Goal: Information Seeking & Learning: Compare options

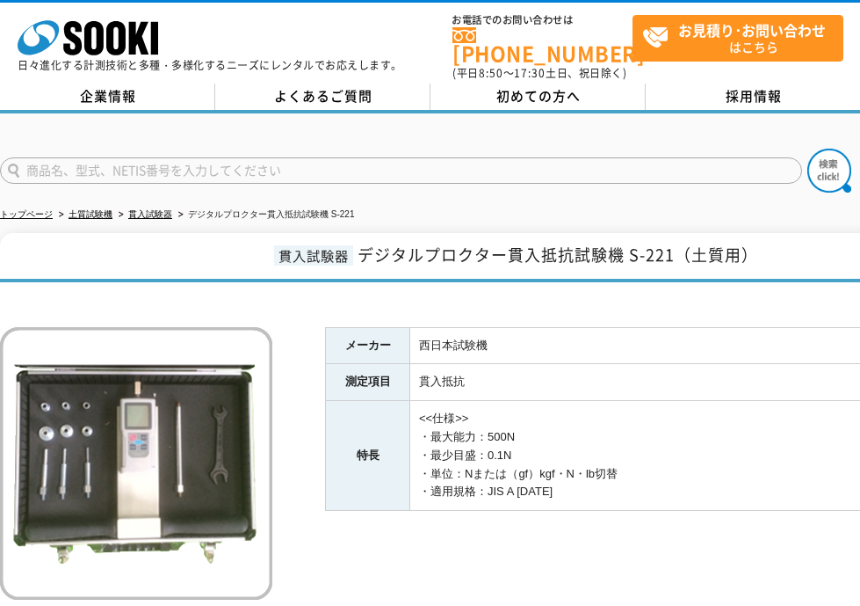
click at [297, 307] on div "メーカー 西日本試験機 測定項目 貫入抵抗 特長 <<仕様>> ・最大能力：500N ・最少目盛：0.1N ・単位：Nまたは（gf）kgf・N・lb切替 ・適…" at bounding box center [514, 498] width 1028 height 414
click at [100, 170] on input "text" at bounding box center [401, 170] width 802 height 26
type input "L-600"
click at [808, 149] on button at bounding box center [830, 171] width 44 height 44
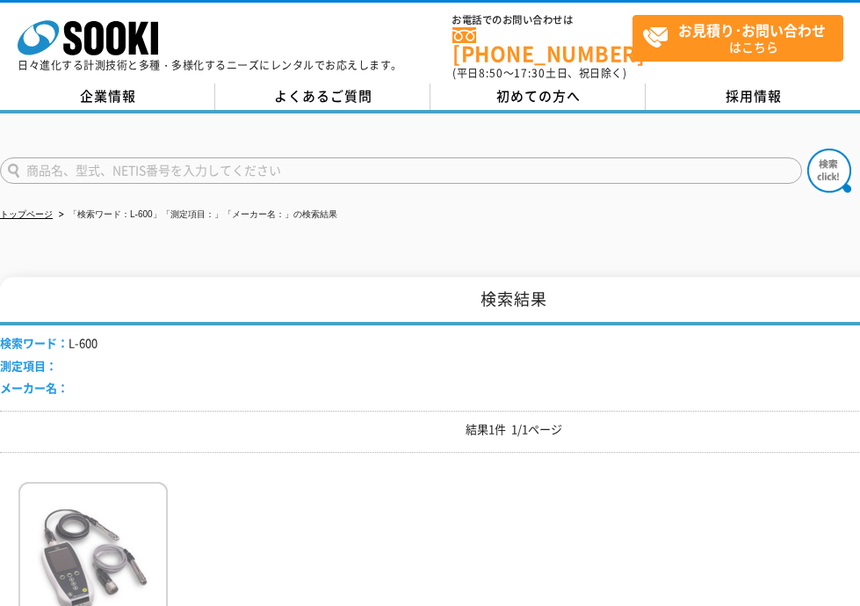
click at [48, 533] on img at bounding box center [92, 559] width 149 height 154
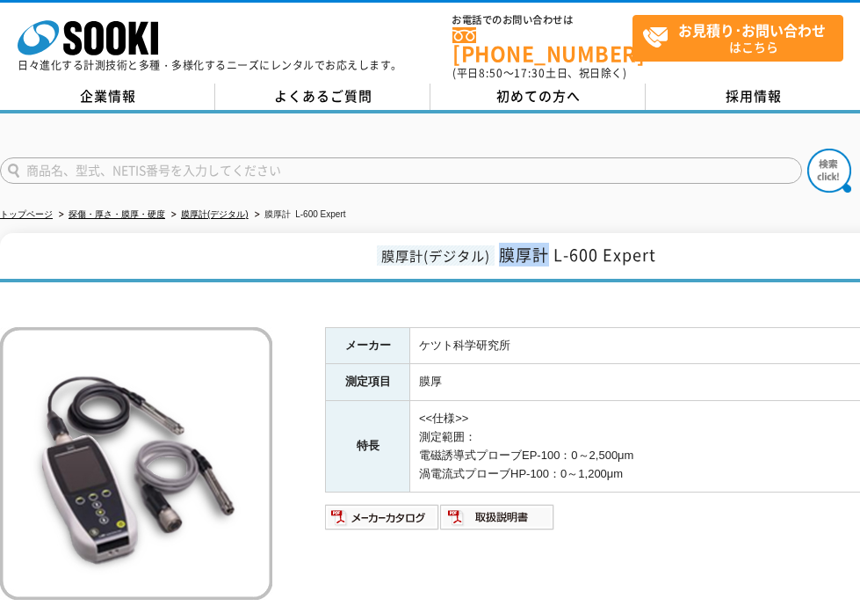
drag, startPoint x: 550, startPoint y: 249, endPoint x: 503, endPoint y: 255, distance: 47.9
click at [503, 255] on span "膜厚計 L-600 Expert" at bounding box center [577, 255] width 157 height 24
copy span "膜厚計"
click at [115, 233] on h1 "膜厚計(デジタル) 膜厚計 L-600 Expert" at bounding box center [514, 257] width 1028 height 49
click at [551, 249] on span "膜厚計 L-600 Expert" at bounding box center [577, 255] width 157 height 24
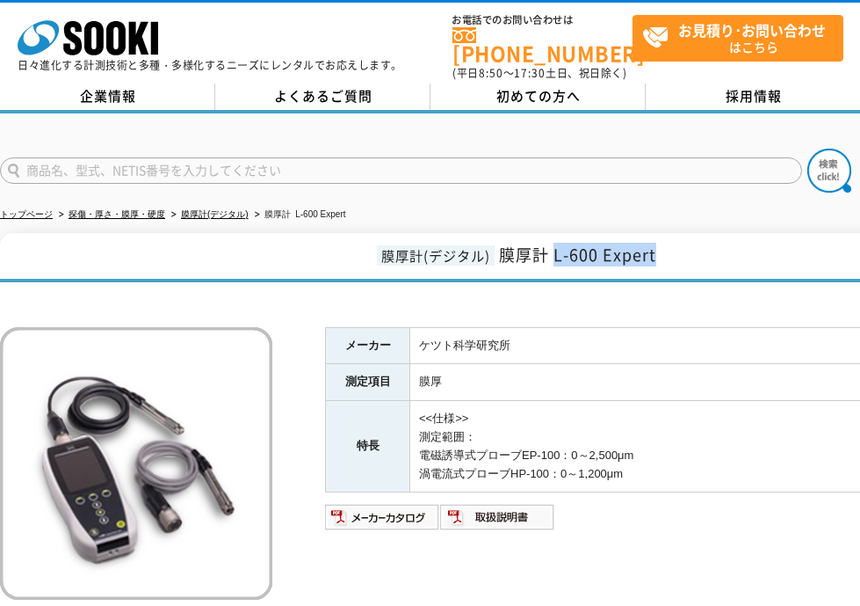
drag, startPoint x: 554, startPoint y: 248, endPoint x: 664, endPoint y: 251, distance: 110.8
click at [664, 251] on h1 "膜厚計(デジタル) 膜厚計 L-600 Expert" at bounding box center [514, 257] width 1028 height 49
copy span "L-600 Expert"
click at [306, 454] on div "メーカー ケツト科学研究所 測定項目 膜厚 特長 <<仕様>> 測定範囲： 電磁誘導式プローブEP-100：0～2,500μm 渦電流式プローブHP-100：…" at bounding box center [514, 498] width 1028 height 414
click at [83, 282] on div "膜厚計(デジタル) 膜厚計 L-600 Expert メーカー ケツト科学研究所 測定項目 膜厚 特長 <<仕様>> 測定範囲： 電磁誘導式プローブEP-10…" at bounding box center [514, 469] width 1028 height 472
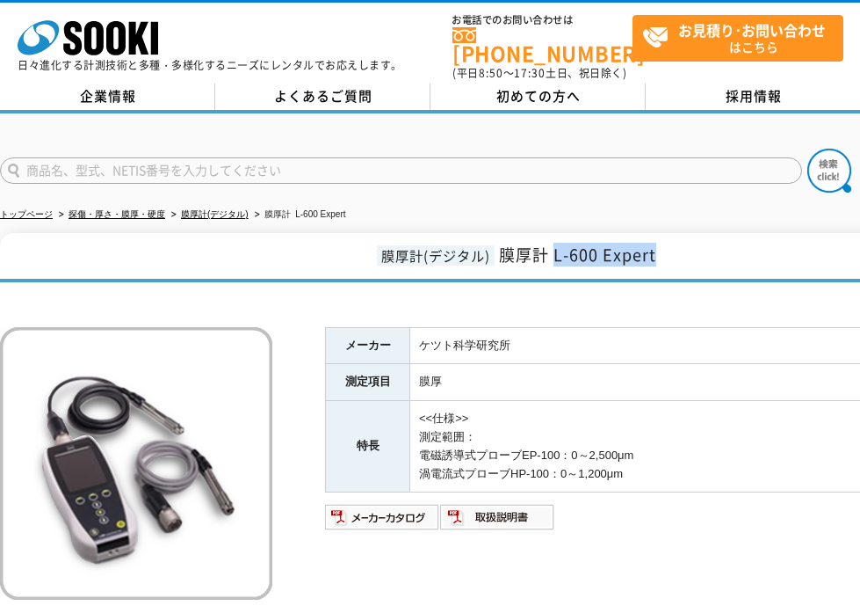
drag, startPoint x: 557, startPoint y: 246, endPoint x: 664, endPoint y: 241, distance: 106.5
click at [664, 241] on h1 "膜厚計(デジタル) 膜厚計 L-600 Expert" at bounding box center [514, 257] width 1028 height 49
copy span "L-600 Expert"
click at [693, 309] on div "メーカー ケツト科学研究所 測定項目 膜厚 特長 <<仕様>> 測定範囲： 電磁誘導式プローブEP-100：0～2,500μm 渦電流式プローブHP-100：…" at bounding box center [514, 498] width 1028 height 414
click at [422, 507] on img at bounding box center [382, 517] width 115 height 28
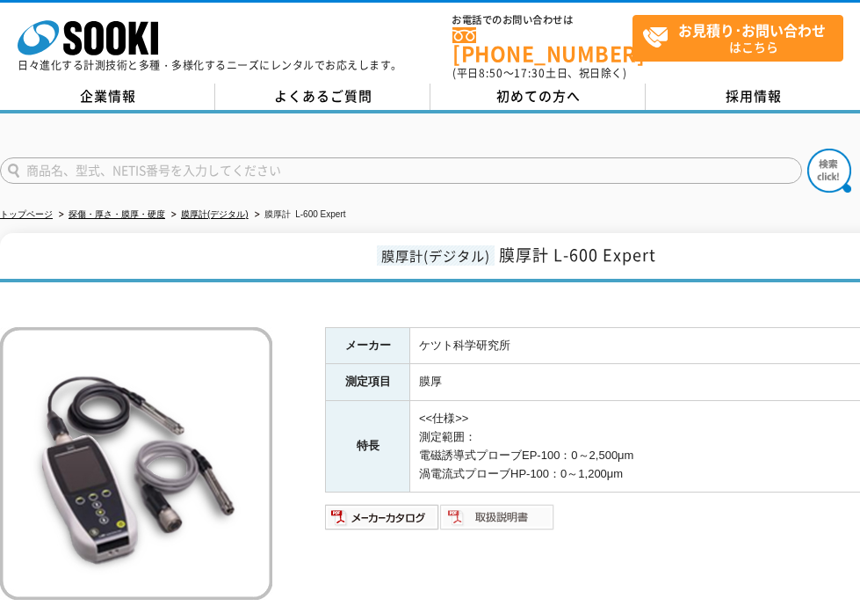
click at [500, 506] on img at bounding box center [497, 517] width 115 height 28
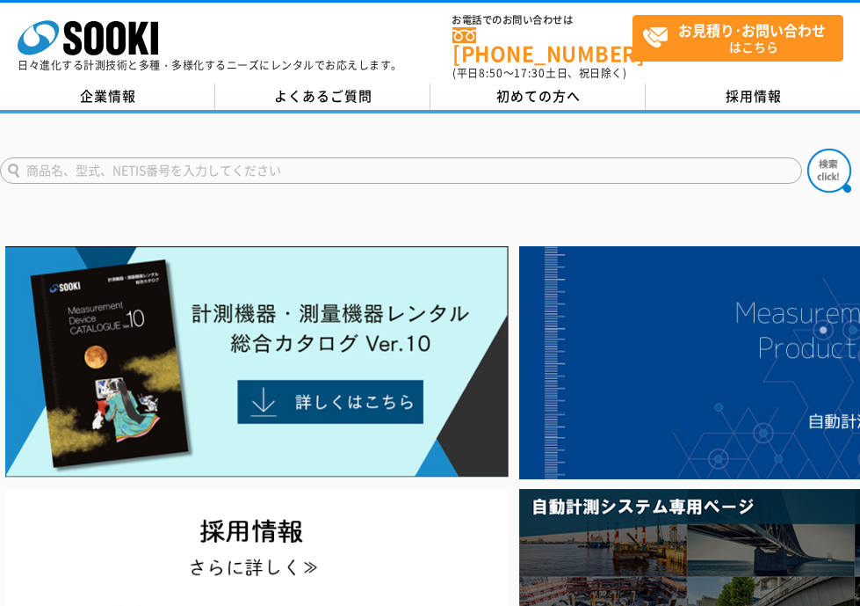
click at [188, 161] on input "text" at bounding box center [401, 170] width 802 height 26
type input "ntd"
click at [808, 149] on button at bounding box center [830, 171] width 44 height 44
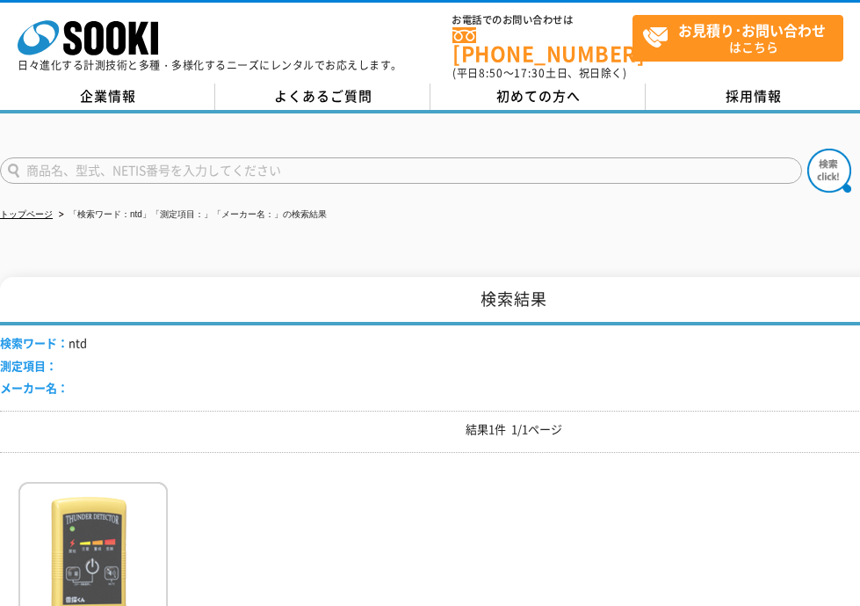
click at [109, 518] on img at bounding box center [92, 559] width 149 height 154
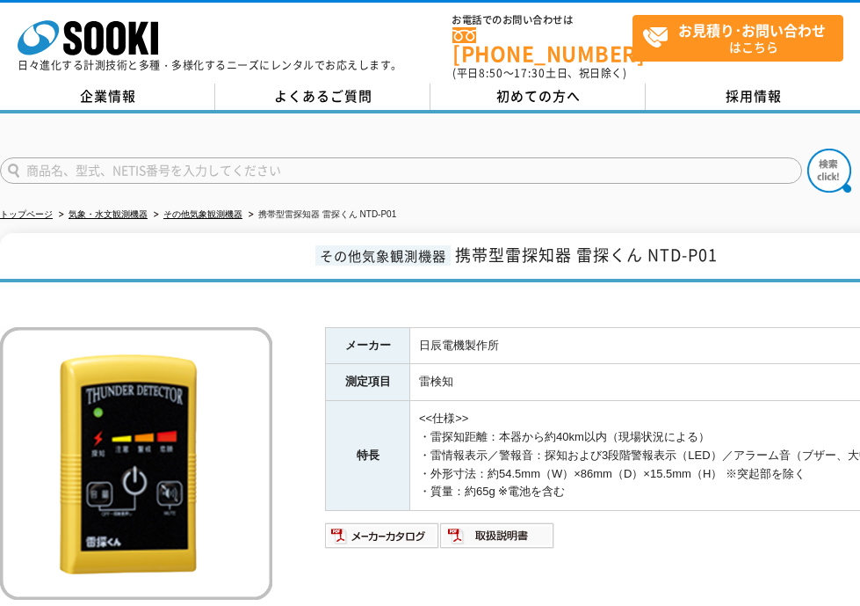
click at [110, 257] on h1 "その他気象観測機器 携帯型雷探知器 雷探くん NTD-P01" at bounding box center [514, 257] width 1028 height 49
drag, startPoint x: 646, startPoint y: 248, endPoint x: 461, endPoint y: 256, distance: 184.7
click at [461, 256] on span "携帯型雷探知器 雷探くん NTD-P01" at bounding box center [586, 255] width 263 height 24
copy span "携帯型雷探知器 雷探くん"
click at [115, 279] on div "その他気象観測機器 携帯型雷探知器 雷探くん NTD-P01 メーカー 日辰電機製作所 測定項目 雷検知 特長 <<仕様>> ・雷探知距離：本器から約40km…" at bounding box center [514, 469] width 1028 height 472
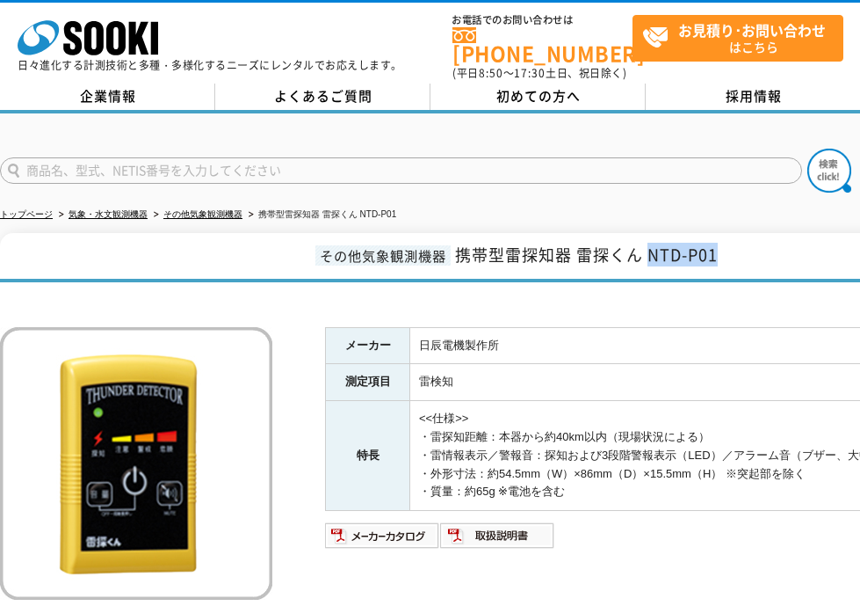
drag, startPoint x: 649, startPoint y: 250, endPoint x: 736, endPoint y: 255, distance: 88.0
click at [736, 255] on h1 "その他気象観測機器 携帯型雷探知器 雷探くん NTD-P01" at bounding box center [514, 257] width 1028 height 49
copy span "NTD-P01"
click at [727, 303] on div "メーカー 日辰電機製作所 測定項目 雷検知 特長 <<仕様>> ・雷探知距離：本器から約40km以内（現場状況による） ・雷情報表示／警報音：探知および3段階…" at bounding box center [514, 498] width 1028 height 414
click at [387, 527] on img at bounding box center [382, 535] width 115 height 28
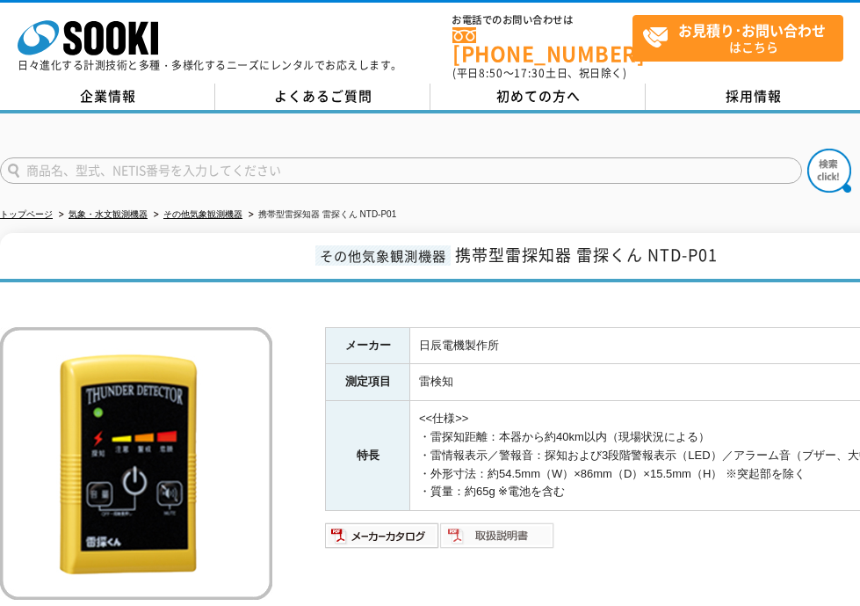
click at [494, 533] on img at bounding box center [497, 535] width 115 height 28
drag, startPoint x: 651, startPoint y: 249, endPoint x: 736, endPoint y: 258, distance: 84.8
click at [736, 258] on h1 "その他気象観測機器 携帯型雷探知器 雷探くん NTD-P01" at bounding box center [514, 257] width 1028 height 49
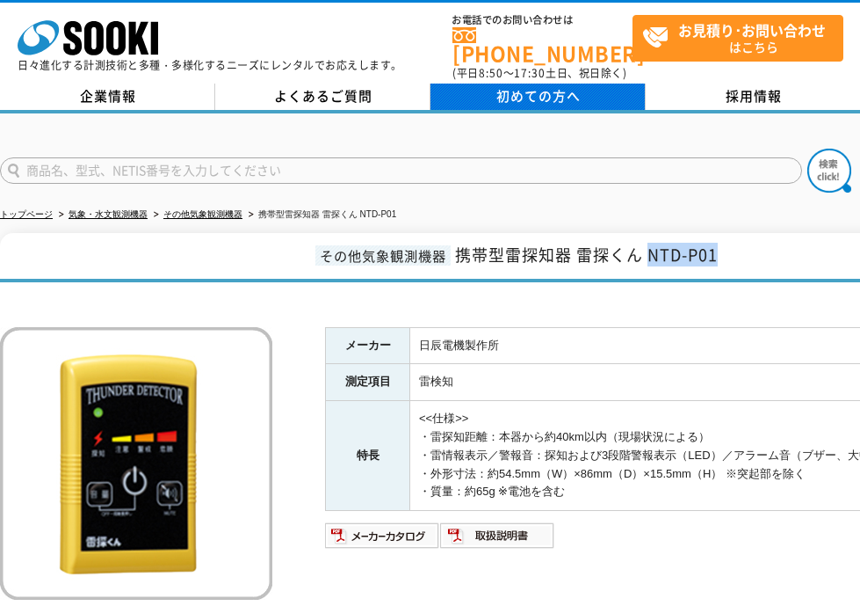
copy span "NTD-P01"
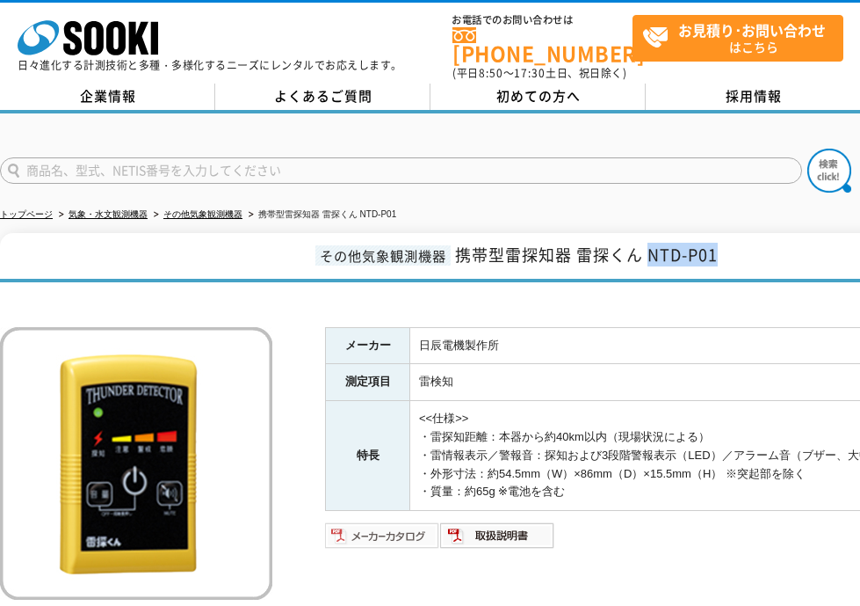
click at [391, 533] on img at bounding box center [382, 535] width 115 height 28
click at [661, 263] on h1 "その他気象観測機器 携帯型雷探知器 雷探くん NTD-P01" at bounding box center [514, 257] width 1028 height 49
drag, startPoint x: 653, startPoint y: 250, endPoint x: 721, endPoint y: 243, distance: 68.0
click at [721, 243] on h1 "その他気象観測機器 携帯型雷探知器 雷探くん NTD-P01" at bounding box center [514, 257] width 1028 height 49
copy span "NTD-P01"
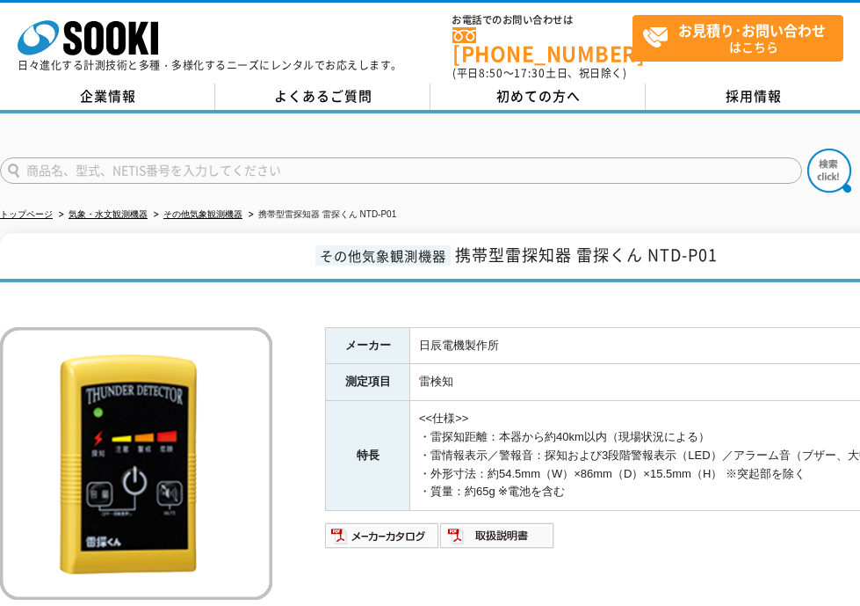
click at [525, 197] on ul "トップページ 気象・水文観測機器 その他気象観測機器 携帯型雷探知器 雷探くん NTD-P01" at bounding box center [430, 215] width 861 height 36
click at [137, 157] on input "text" at bounding box center [401, 170] width 802 height 26
type input "ｍ"
type input "MDC"
click at [808, 149] on button at bounding box center [830, 171] width 44 height 44
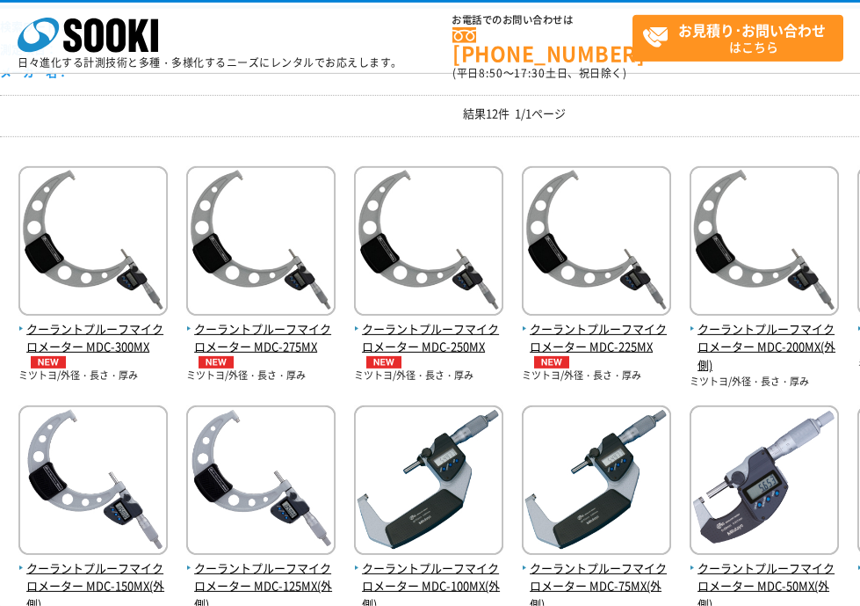
scroll to position [253, 0]
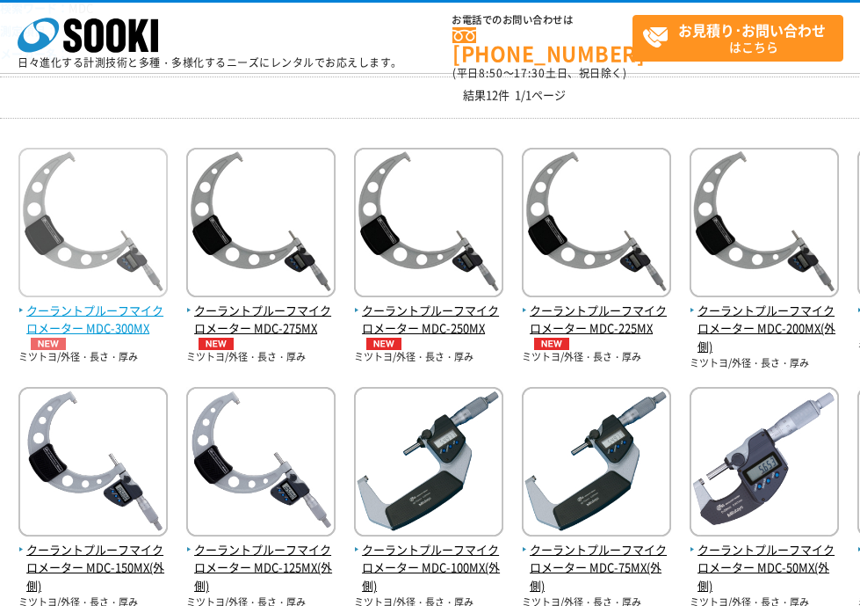
click at [132, 330] on span "クーラントプルーフマイクロメーター MDC-300MX" at bounding box center [92, 325] width 149 height 49
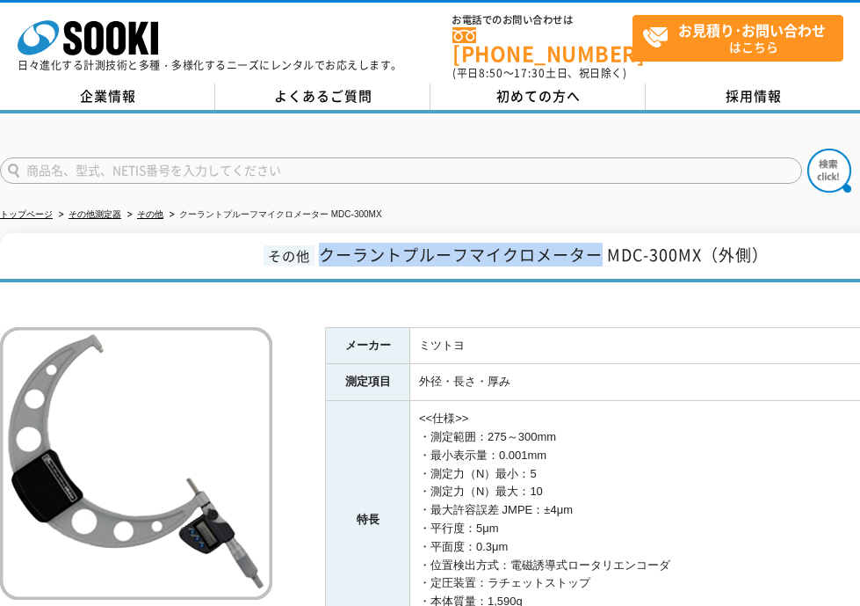
drag, startPoint x: 602, startPoint y: 249, endPoint x: 317, endPoint y: 249, distance: 284.8
click at [317, 249] on h1 "その他 クーラントプルーフマイクロメーター MDC-300MX（外側）" at bounding box center [514, 257] width 1028 height 49
copy span "クーラントプルーフマイクロメーター"
click at [283, 302] on div "メーカー ミツトヨ 測定項目 外径・長さ・厚み 特長 <<仕様>> ・測定範囲：275～300mm ・最小表示量：0.001mm ・測定力（N）最小：5 ・測…" at bounding box center [514, 510] width 1028 height 438
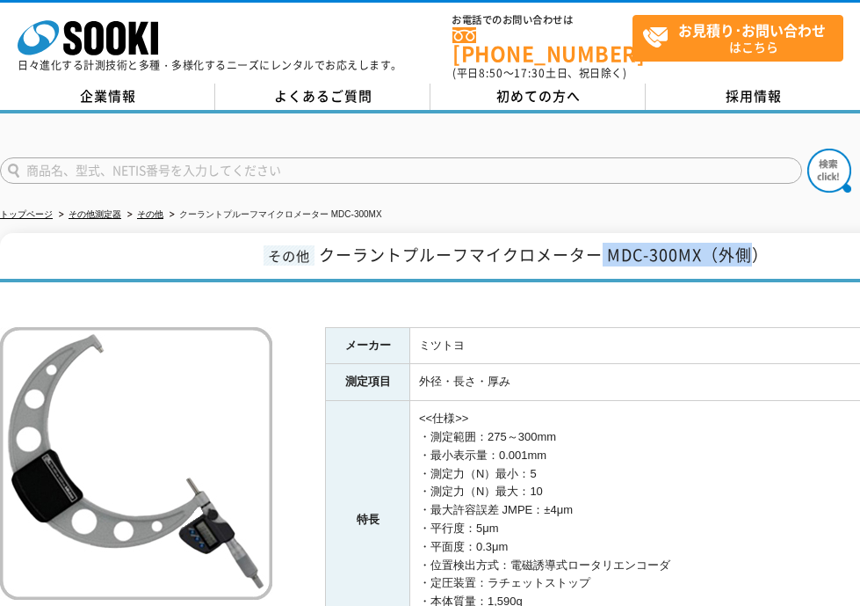
drag, startPoint x: 605, startPoint y: 250, endPoint x: 751, endPoint y: 265, distance: 146.7
click at [751, 265] on h1 "その他 クーラントプルーフマイクロメーター MDC-300MX（外側）" at bounding box center [514, 257] width 1028 height 49
drag, startPoint x: 608, startPoint y: 250, endPoint x: 771, endPoint y: 248, distance: 162.6
click at [771, 248] on h1 "その他 クーラントプルーフマイクロメーター MDC-300MX（外側）" at bounding box center [514, 257] width 1028 height 49
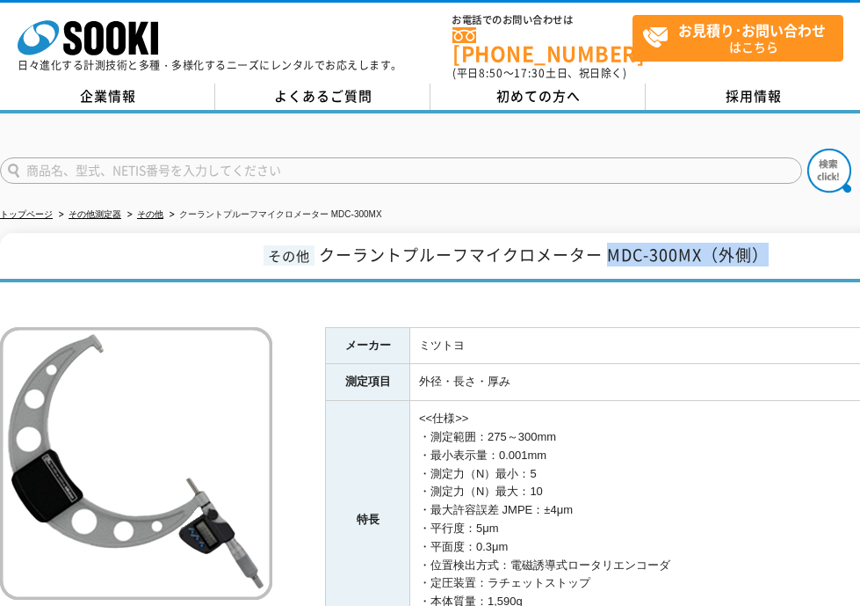
copy span "MDC-300MX（外側）"
click at [272, 333] on p at bounding box center [138, 463] width 277 height 272
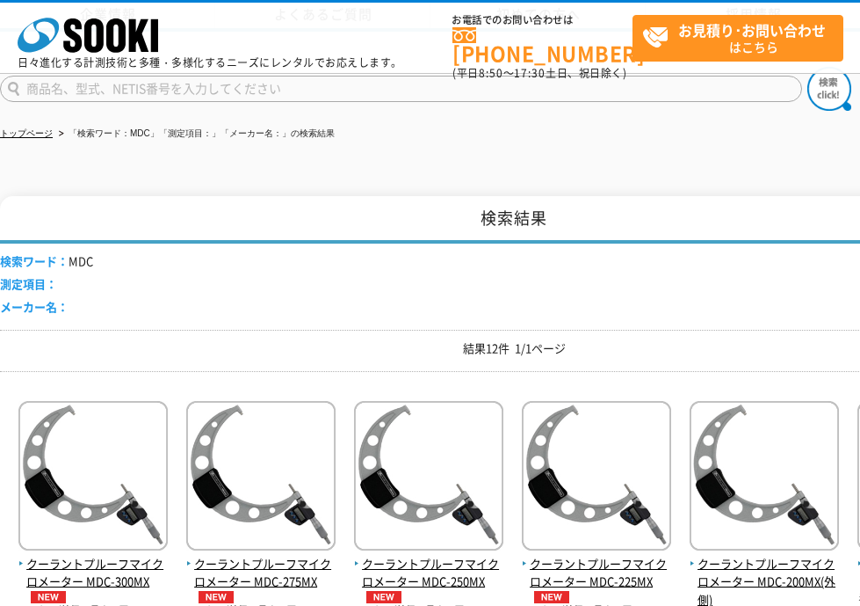
scroll to position [253, 0]
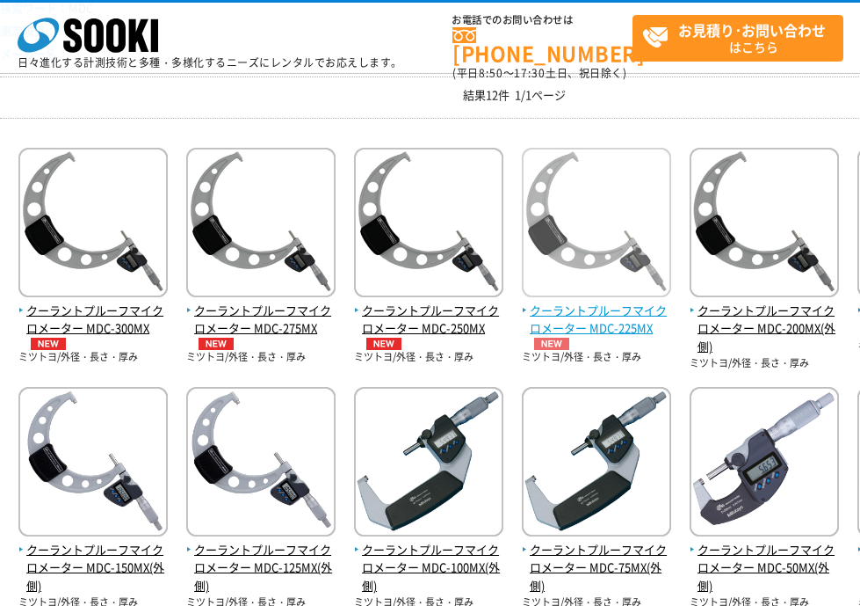
click at [603, 323] on span "クーラントプルーフマイクロメーター MDC-225MX" at bounding box center [596, 325] width 149 height 49
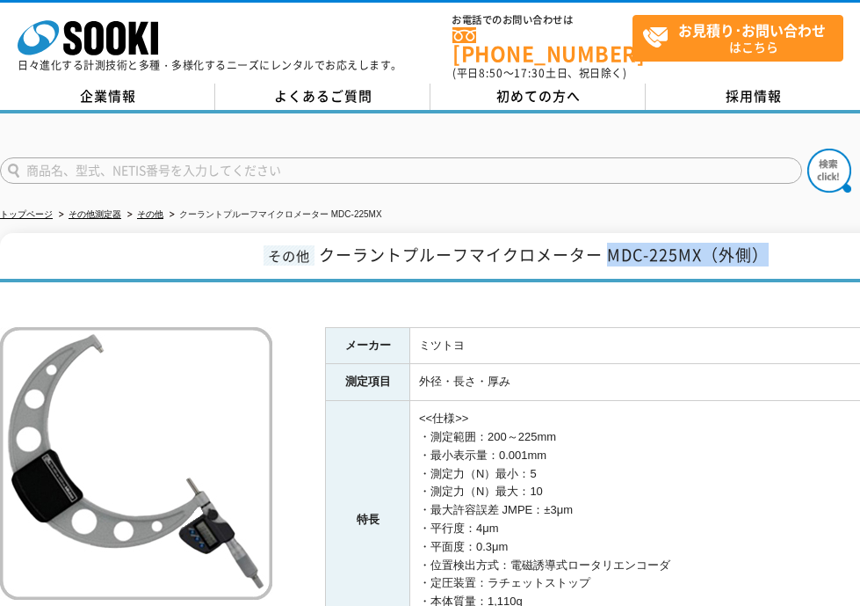
drag, startPoint x: 607, startPoint y: 252, endPoint x: 778, endPoint y: 247, distance: 170.6
click at [778, 247] on h1 "その他 クーラントプルーフマイクロメーター MDC-225MX（外側）" at bounding box center [514, 257] width 1028 height 49
copy span "MDC-225MX（外側）"
click at [259, 120] on div at bounding box center [430, 155] width 860 height 84
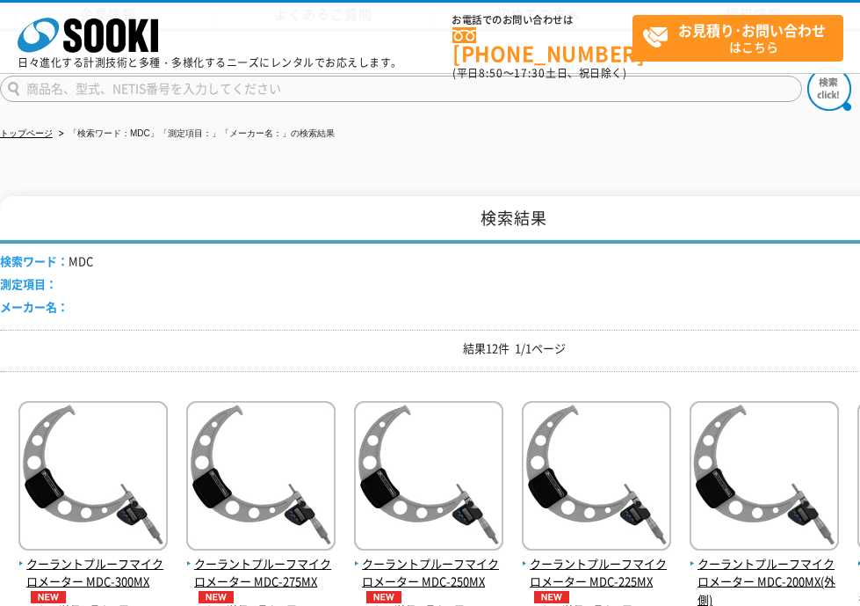
scroll to position [253, 0]
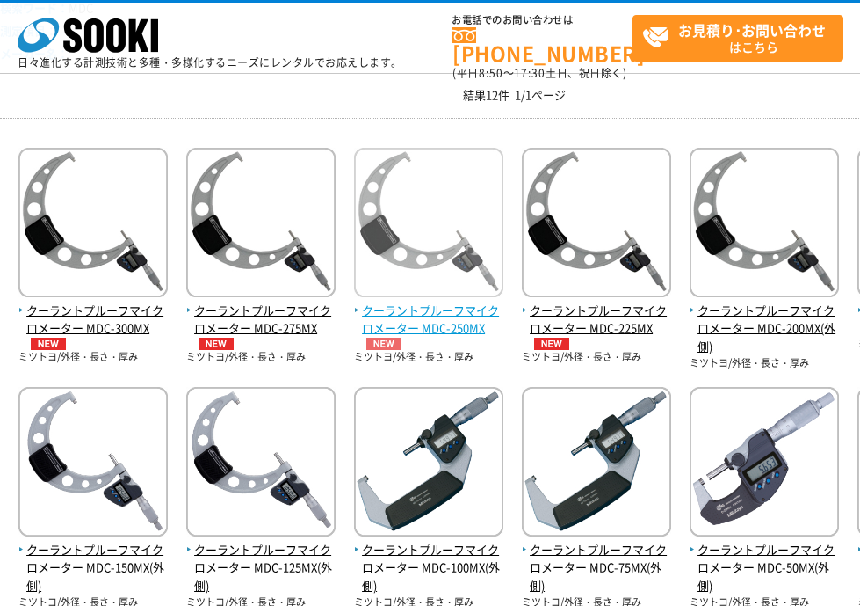
click at [436, 310] on span "クーラントプルーフマイクロメーター MDC-250MX" at bounding box center [428, 325] width 149 height 49
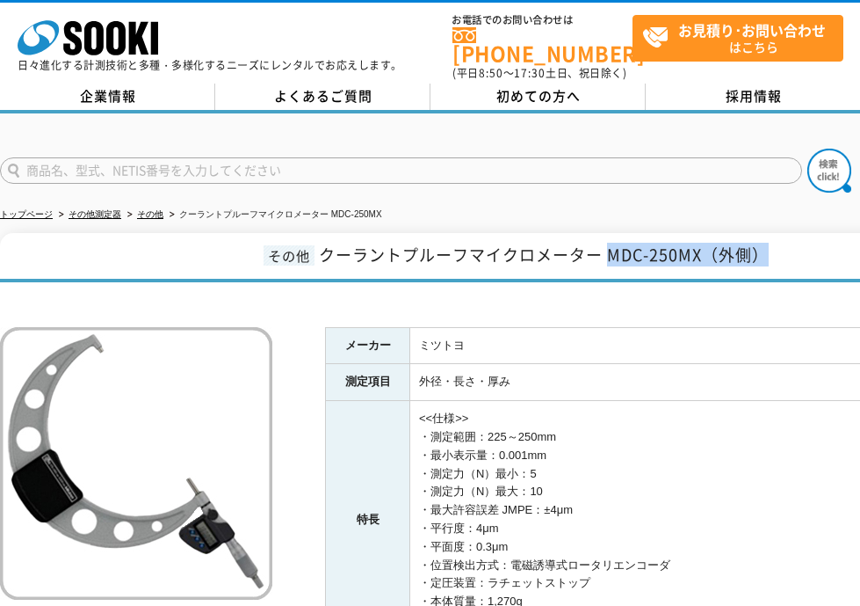
drag, startPoint x: 610, startPoint y: 250, endPoint x: 800, endPoint y: 237, distance: 190.3
click at [800, 237] on h1 "その他 クーラントプルーフマイクロメーター MDC-250MX（外側）" at bounding box center [514, 257] width 1028 height 49
copy span "MDC-250MX（外側）"
click at [211, 308] on div "メーカー ミツトヨ 測定項目 外径・長さ・厚み 特長 <<仕様>> ・測定範囲：225～250mm ・最小表示量：0.001mm ・測定力（N）最小：5 ・測…" at bounding box center [514, 510] width 1028 height 438
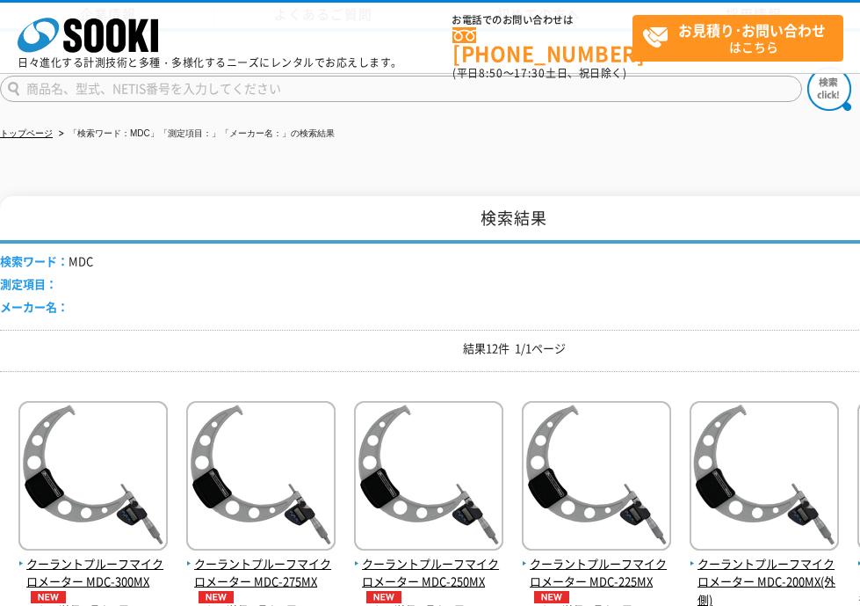
scroll to position [253, 0]
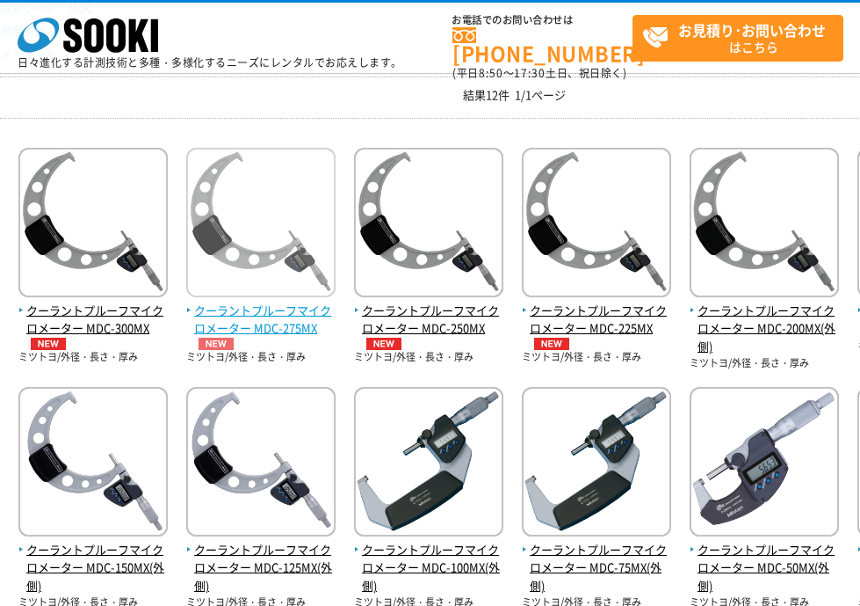
click at [279, 309] on span "クーラントプルーフマイクロメーター MDC-275MX" at bounding box center [260, 325] width 149 height 49
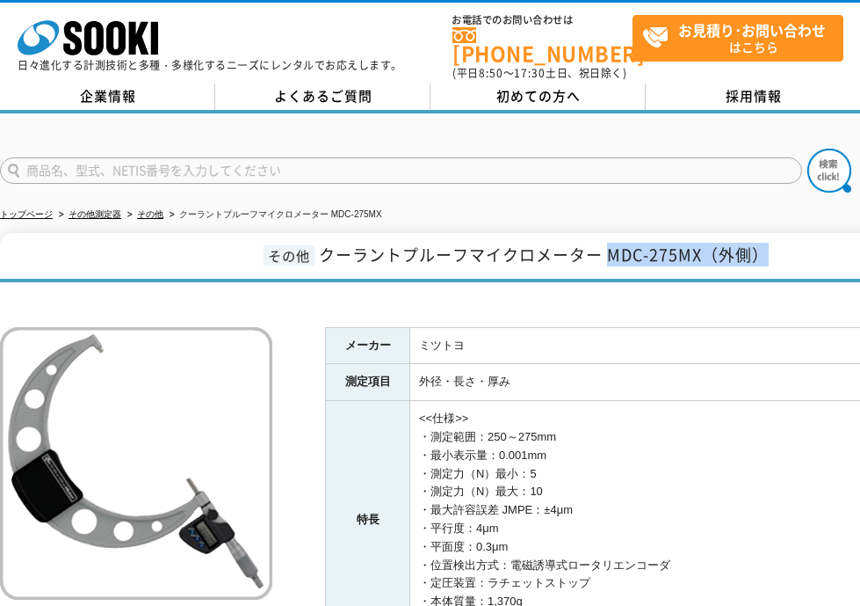
drag, startPoint x: 612, startPoint y: 247, endPoint x: 766, endPoint y: 242, distance: 154.8
click at [766, 243] on span "クーラントプルーフマイクロメーター MDC-275MX（外側）" at bounding box center [544, 255] width 450 height 24
copy span "MDC-275MX（外側）"
click at [313, 316] on div "メーカー ミツトヨ 測定項目 外径・長さ・厚み 特長 <<仕様>> ・測定範囲：250～275mm ・最小表示量：0.001mm ・測定力（N）最小：5 ・測…" at bounding box center [514, 510] width 1028 height 438
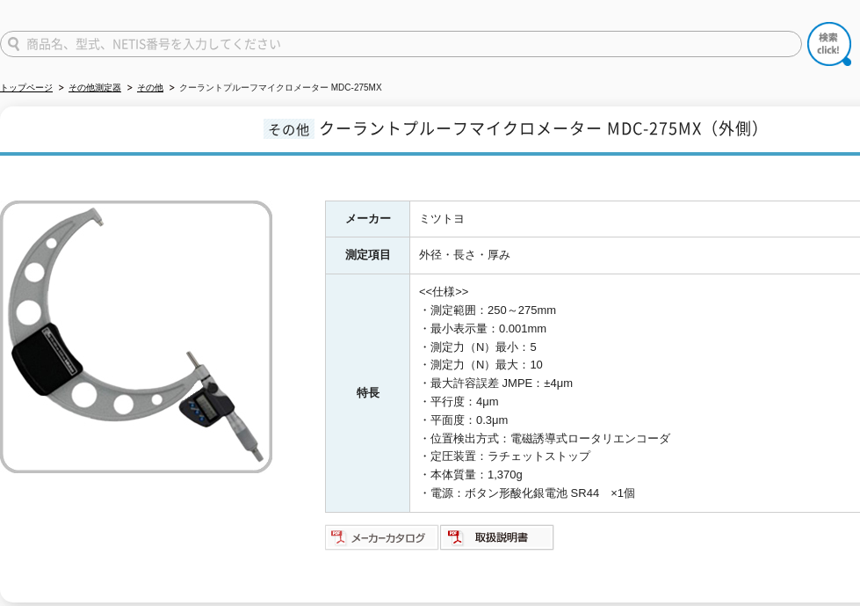
click at [363, 523] on img at bounding box center [382, 537] width 115 height 28
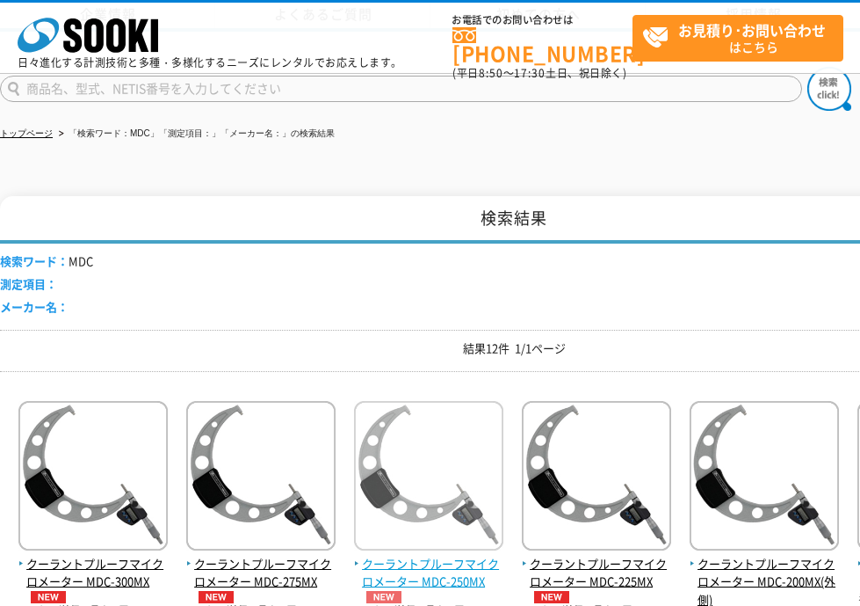
scroll to position [253, 0]
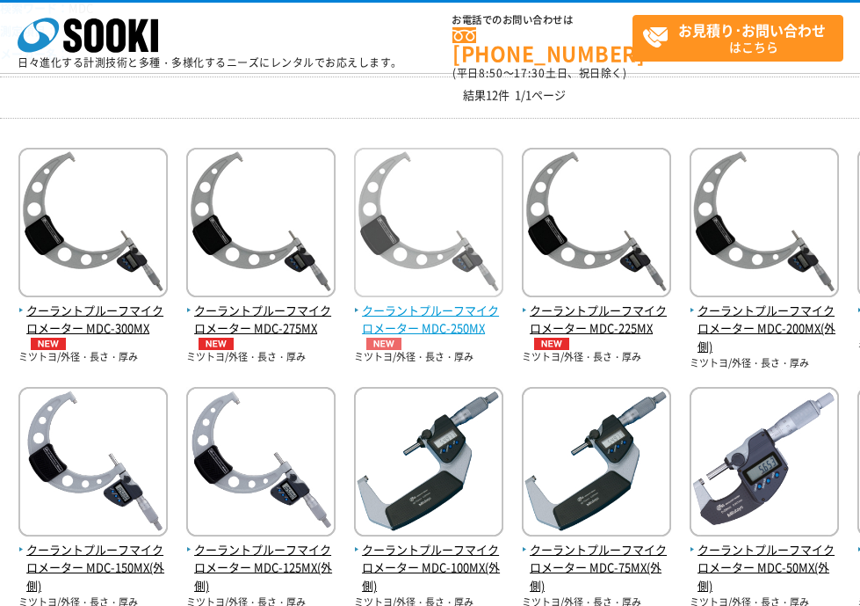
click at [451, 324] on span "クーラントプルーフマイクロメーター MDC-250MX" at bounding box center [428, 325] width 149 height 49
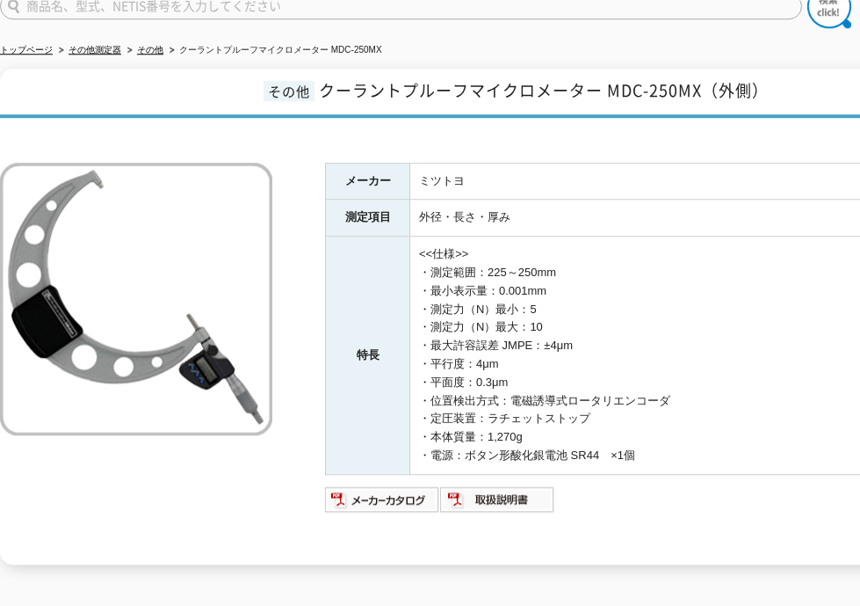
scroll to position [253, 0]
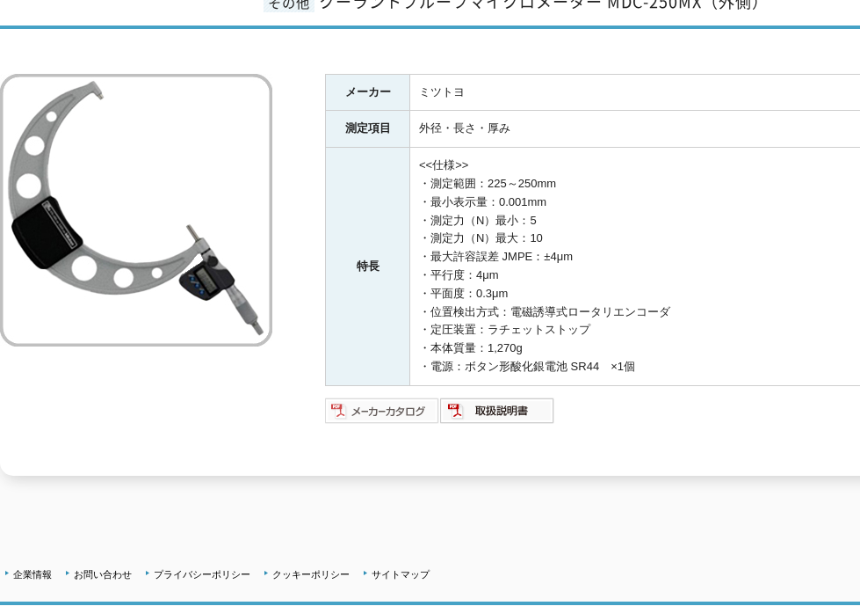
click at [410, 410] on img at bounding box center [382, 410] width 115 height 28
click at [515, 398] on img at bounding box center [497, 410] width 115 height 28
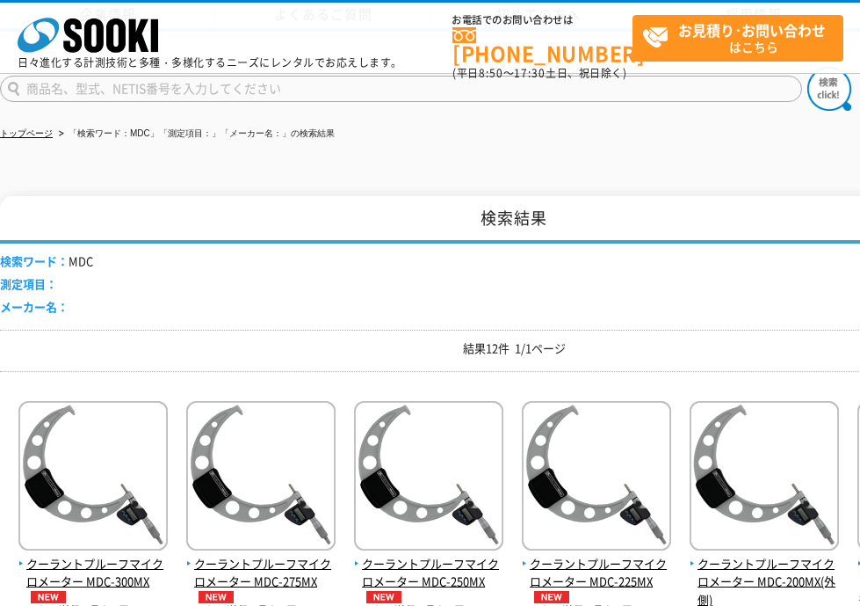
scroll to position [253, 0]
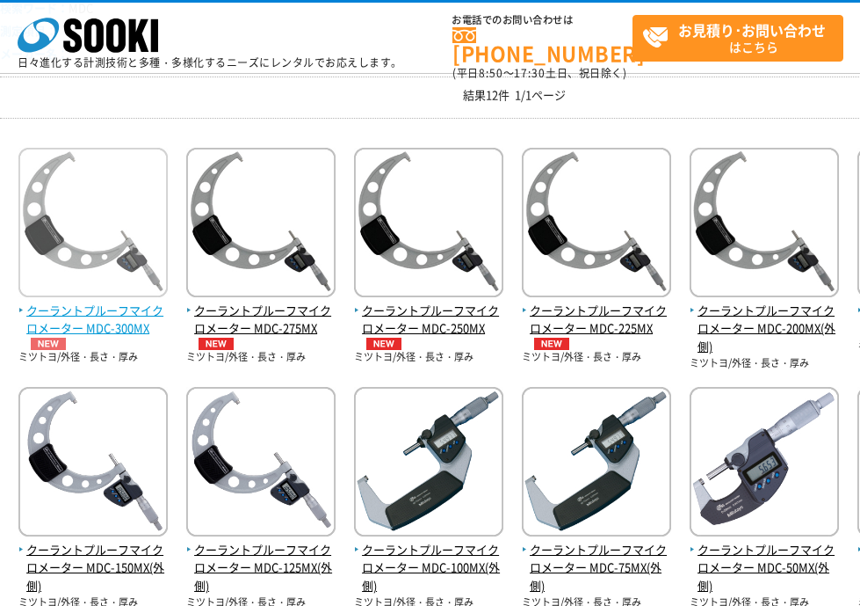
click at [131, 329] on span "クーラントプルーフマイクロメーター MDC-300MX" at bounding box center [92, 325] width 149 height 49
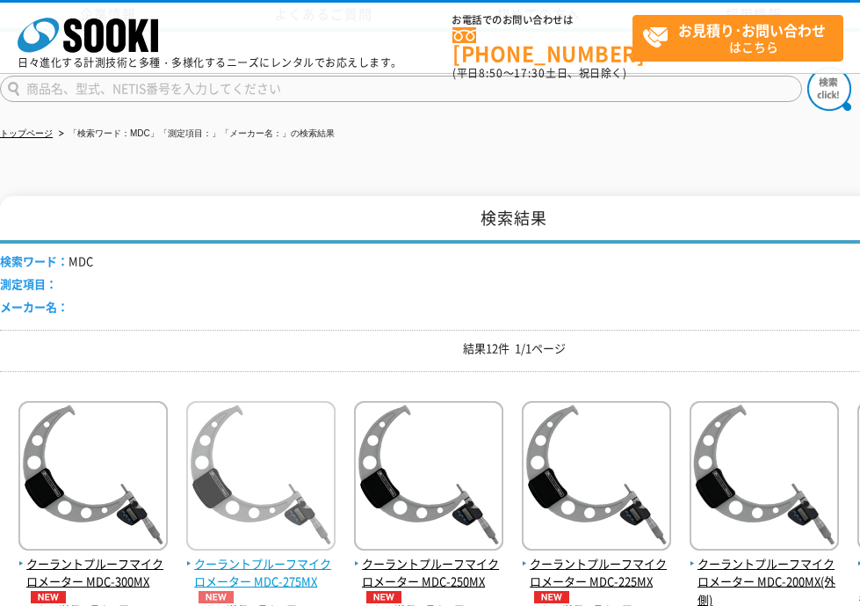
scroll to position [253, 0]
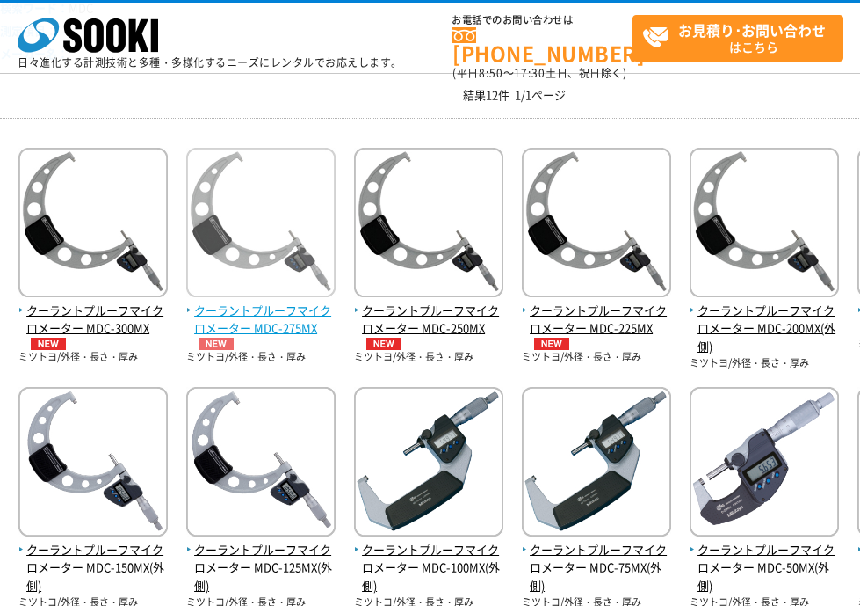
click at [267, 325] on span "クーラントプルーフマイクロメーター MDC-275MX" at bounding box center [260, 325] width 149 height 49
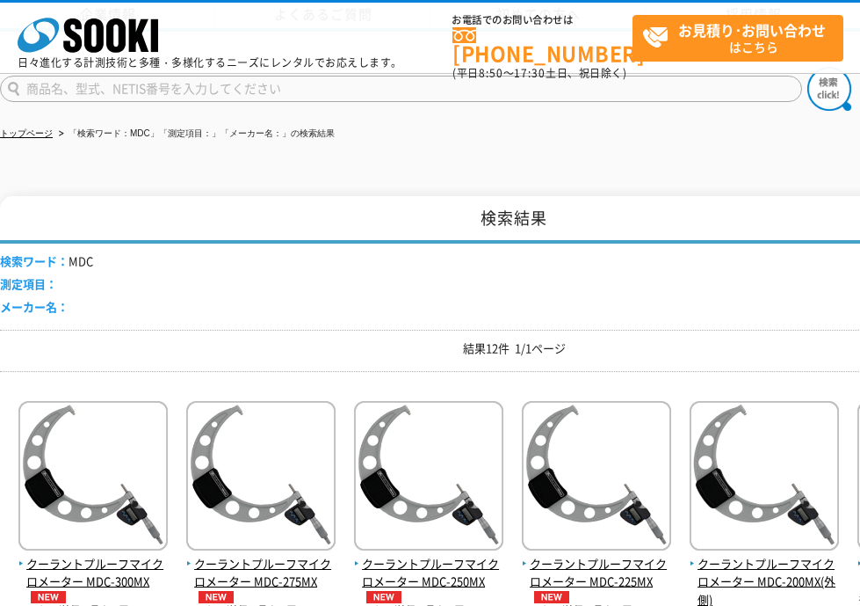
scroll to position [253, 0]
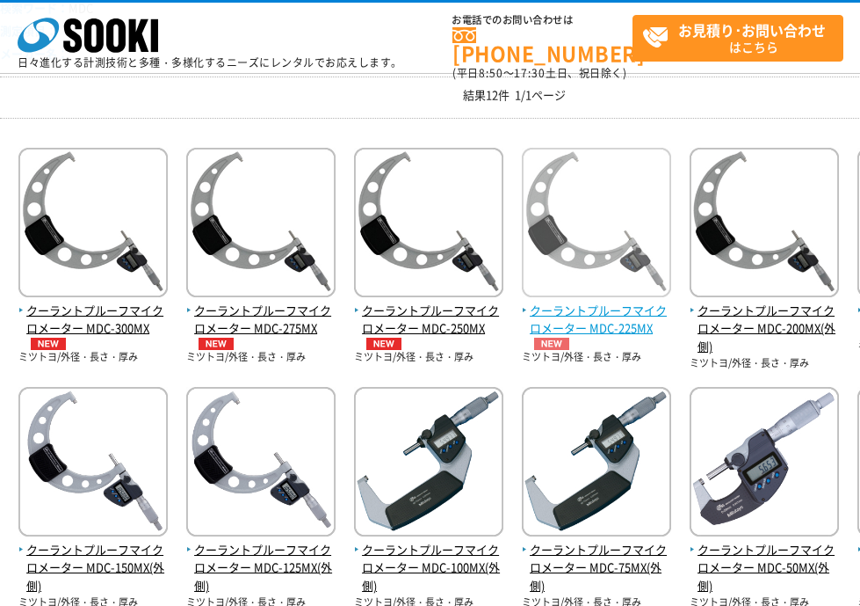
click at [628, 331] on span "クーラントプルーフマイクロメーター MDC-225MX" at bounding box center [596, 325] width 149 height 49
